Goal: Task Accomplishment & Management: Complete application form

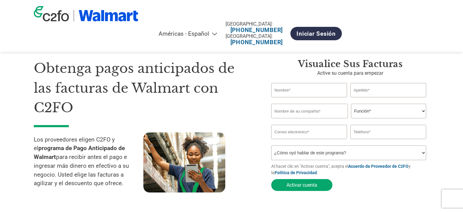
select select "es-MX"
click at [303, 90] on input "text" at bounding box center [309, 90] width 76 height 14
type input "[PERSON_NAME]"
type input "C"
type input "[PERSON_NAME]"
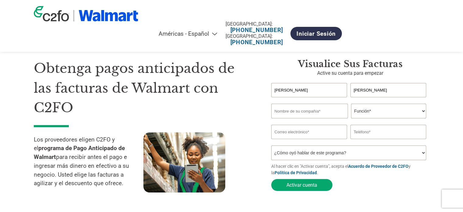
click at [299, 110] on input "text" at bounding box center [309, 110] width 77 height 15
type input "GRUPO RIJOCI"
click at [388, 115] on select "Función* Director financiero Interventor Gestor de créditos Director de finanza…" at bounding box center [388, 110] width 75 height 15
select select "TREASURER"
click at [351, 104] on select "Función* Director financiero Interventor Gestor de créditos Director de finanza…" at bounding box center [388, 110] width 75 height 15
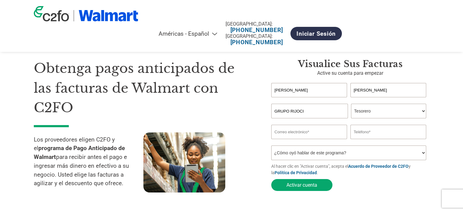
click at [294, 135] on input "email" at bounding box center [309, 131] width 76 height 14
type input "[PERSON_NAME][EMAIL_ADDRESS][DOMAIN_NAME]"
click at [366, 128] on input "text" at bounding box center [388, 131] width 76 height 14
type input "7221101029"
click at [310, 153] on select "¿Cómo oyó hablar de este programa? Recibió una carta Correo electrónico Redes s…" at bounding box center [348, 152] width 155 height 15
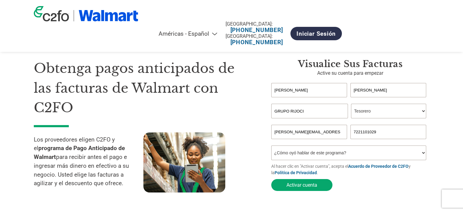
select select "Other"
click at [271, 146] on select "¿Cómo oyó hablar de este programa? Recibió una carta Correo electrónico Redes s…" at bounding box center [348, 152] width 155 height 15
click at [387, 187] on form "[PERSON_NAME] El nombre no es válido o es demasiado largo. Apellido no válido o…" at bounding box center [350, 138] width 158 height 111
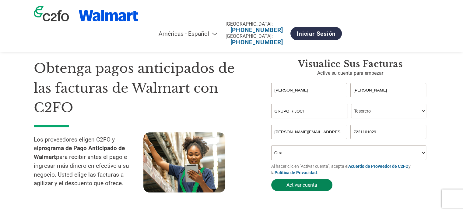
click at [300, 186] on font "Activar cuenta" at bounding box center [301, 185] width 31 height 6
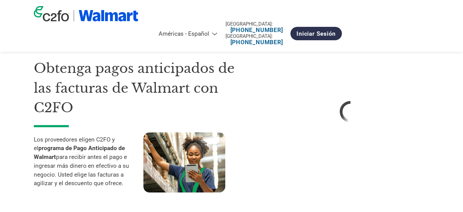
select select "es-MX"
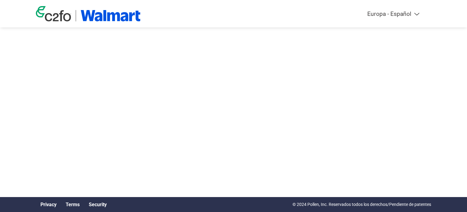
select select "es-ES"
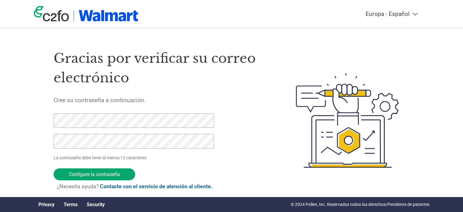
click at [255, 130] on div "Gracias por verificar su correo electrónico Cree su contraseña a continuación. …" at bounding box center [161, 120] width 214 height 161
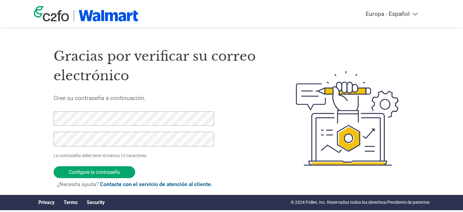
scroll to position [4, 0]
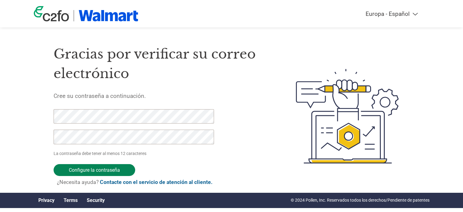
click at [120, 170] on input "Configure la contraseña" at bounding box center [95, 170] width 82 height 12
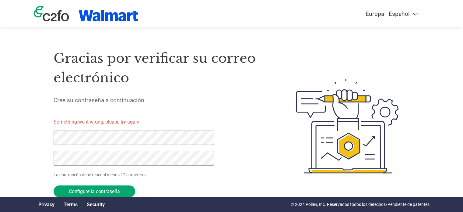
click at [250, 171] on div "Gracias por verificar su correo electrónico Cree su contraseña a continuación. …" at bounding box center [161, 126] width 214 height 173
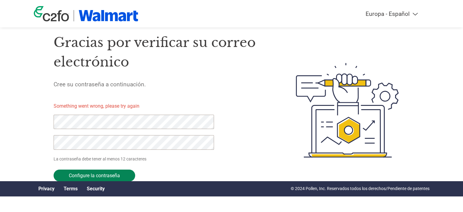
scroll to position [16, 0]
click at [112, 174] on input "Configure la contraseña" at bounding box center [95, 175] width 82 height 12
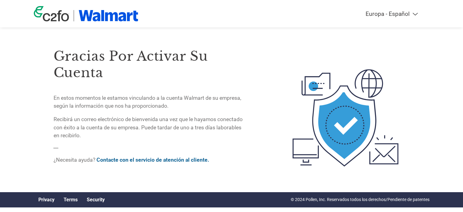
scroll to position [0, 0]
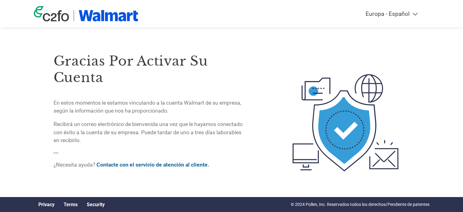
click at [44, 83] on div "Gracias por activar su cuenta En estos momentos le estamos vinculando a la cuen…" at bounding box center [232, 123] width 396 height 166
